Goal: Task Accomplishment & Management: Manage account settings

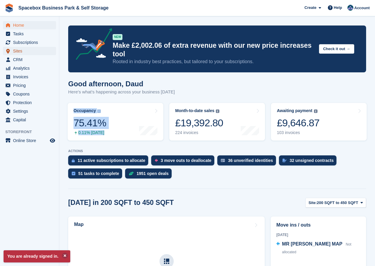
click at [18, 50] on span "Sites" at bounding box center [31, 51] width 36 height 8
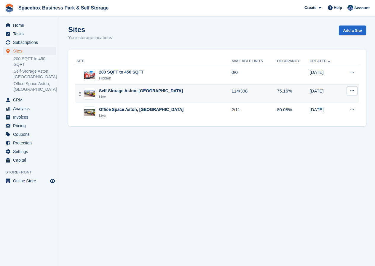
click at [116, 92] on div "Self-Storage Aston, [GEOGRAPHIC_DATA]" at bounding box center [141, 91] width 84 height 6
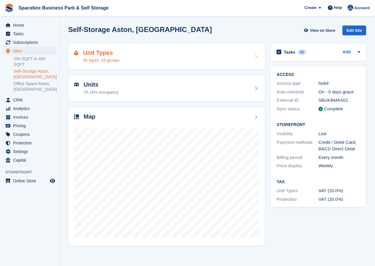
click at [99, 56] on h2 "Unit Types" at bounding box center [101, 52] width 36 height 7
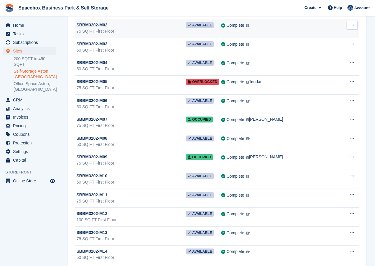
scroll to position [6964, 0]
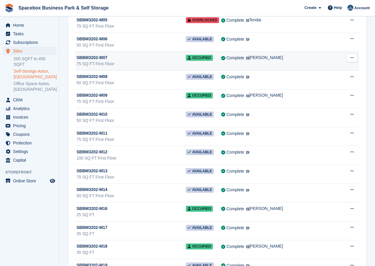
click at [171, 61] on div "75 SQ FT First Floor" at bounding box center [130, 64] width 109 height 6
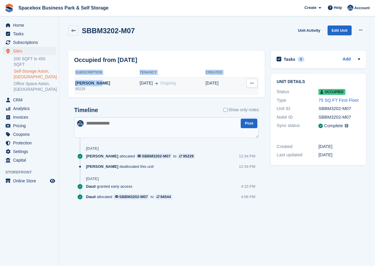
drag, startPoint x: 99, startPoint y: 83, endPoint x: 85, endPoint y: 85, distance: 13.7
click at [72, 84] on div "Occupied from today Subscription Tenancy Created ARDIT BUZI 95229 14 Jul Ongoin…" at bounding box center [166, 74] width 196 height 47
click at [112, 82] on div "[PERSON_NAME]" at bounding box center [106, 83] width 65 height 6
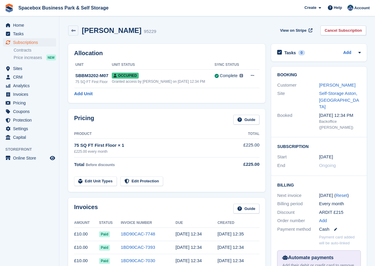
click at [131, 101] on div "Allocation Unit Unit Status Sync Status SBBM3202-M07 75 SQ FT First Floor Occup…" at bounding box center [166, 73] width 197 height 59
drag, startPoint x: 122, startPoint y: 29, endPoint x: 91, endPoint y: 31, distance: 30.6
click at [81, 36] on div "[PERSON_NAME] 95229 View on Stripe Cancel Subscription" at bounding box center [217, 32] width 304 height 18
copy div "[PERSON_NAME]"
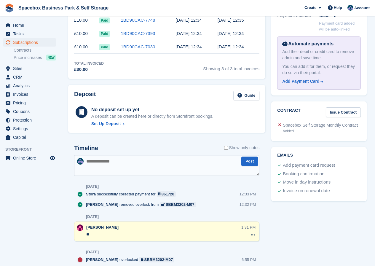
scroll to position [237, 0]
